Goal: Information Seeking & Learning: Learn about a topic

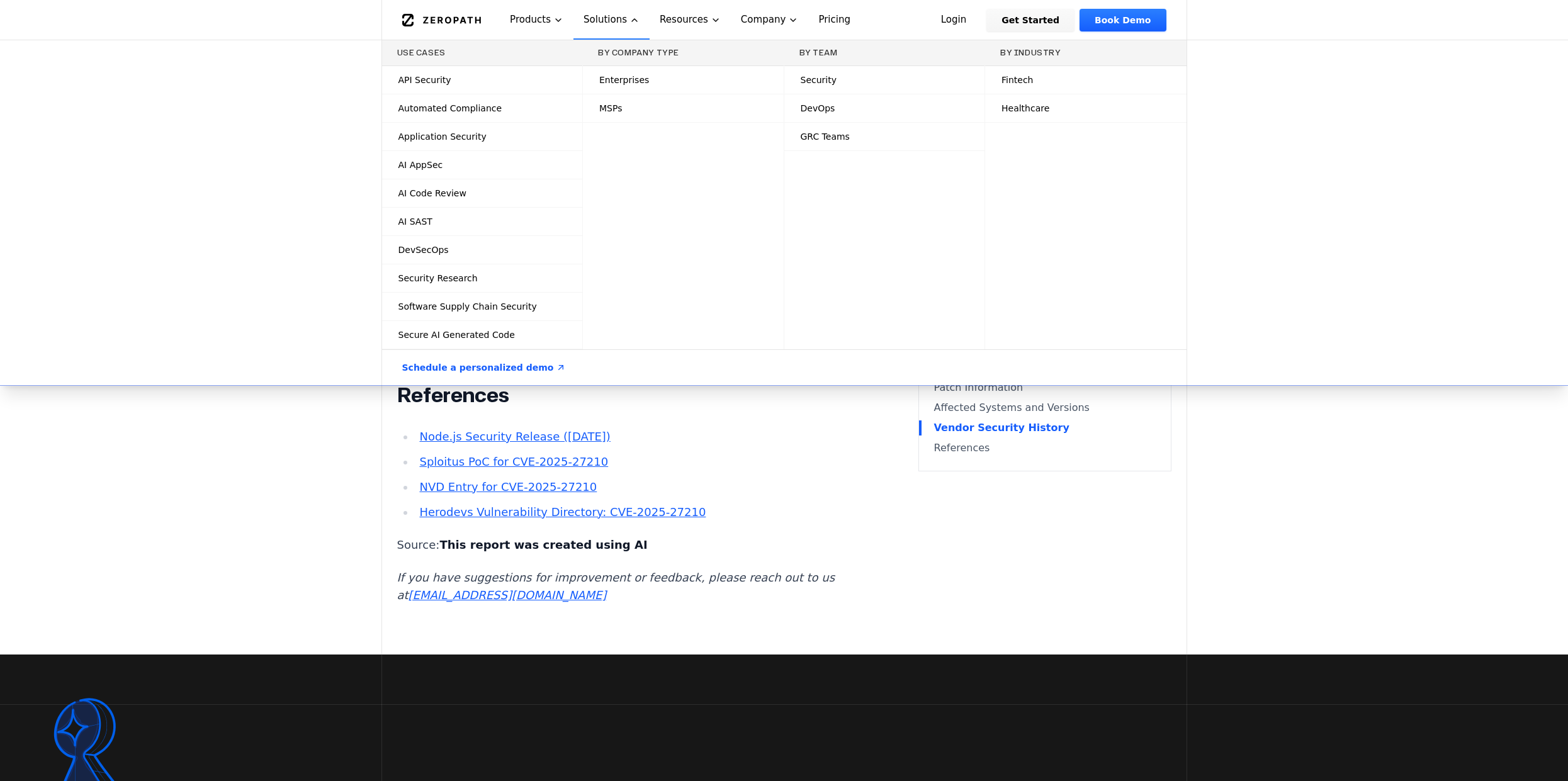
scroll to position [3273, 0]
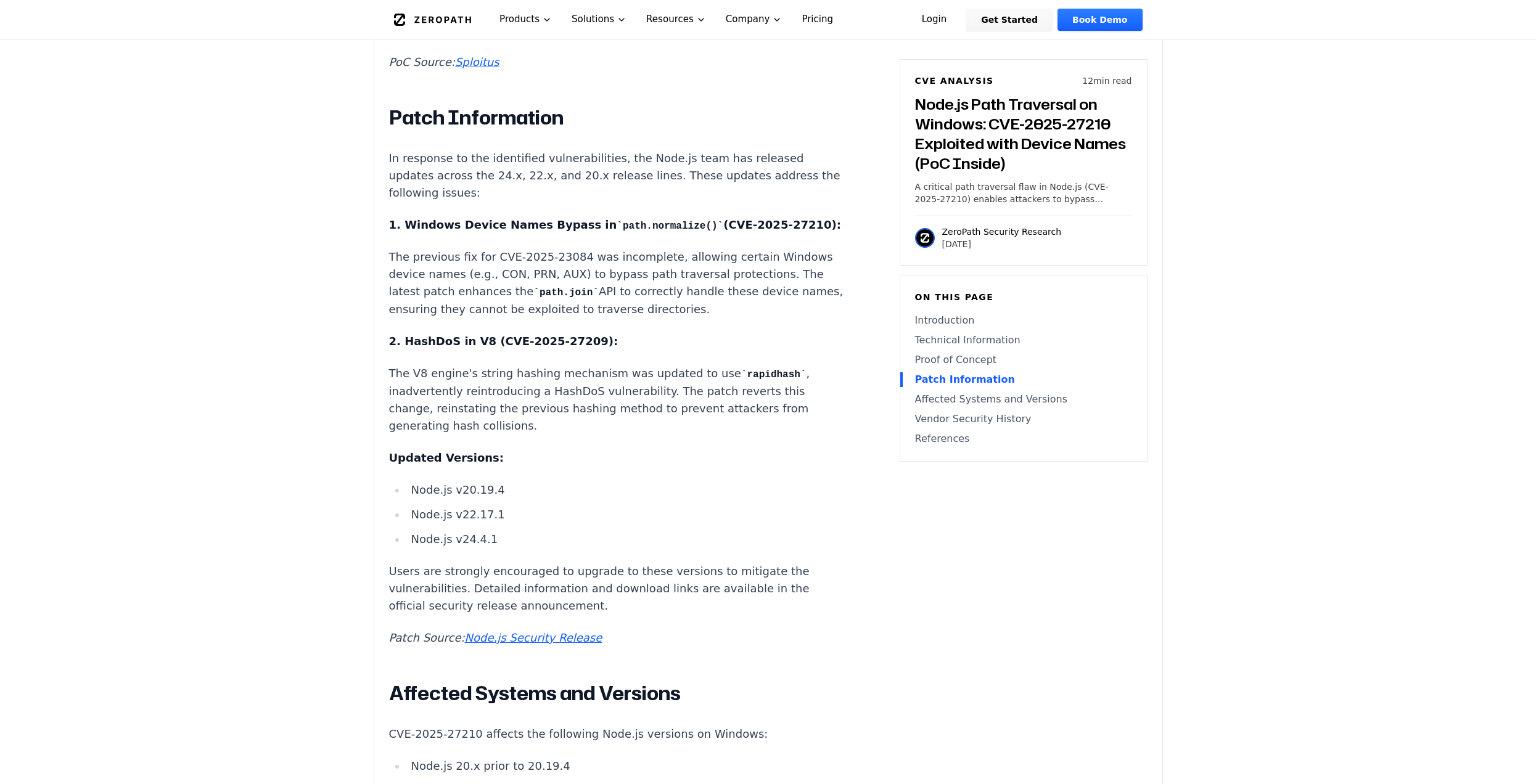
scroll to position [2712, 0]
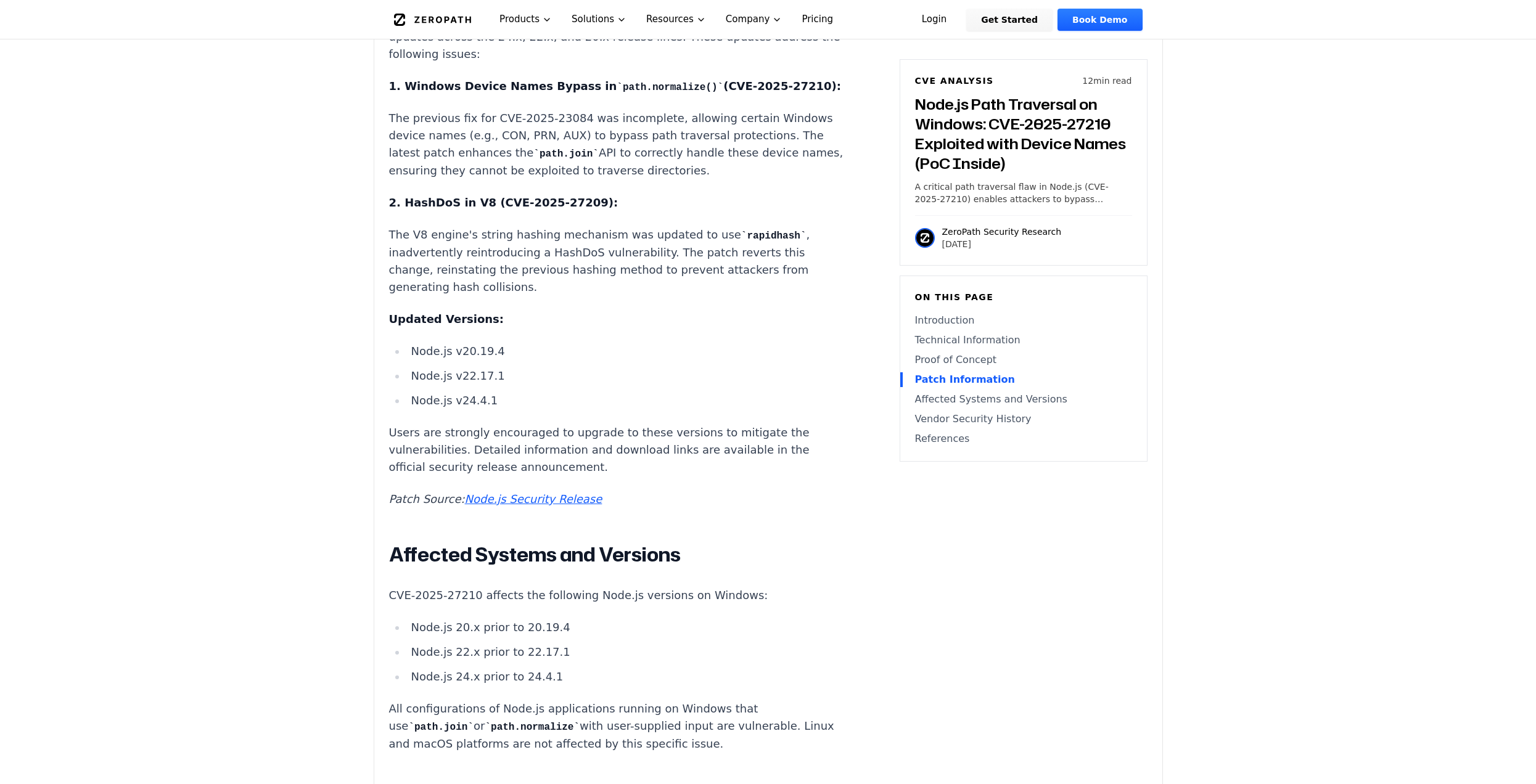
click at [514, 497] on link "Node.js Security Release" at bounding box center [533, 499] width 138 height 13
